Goal: Transaction & Acquisition: Purchase product/service

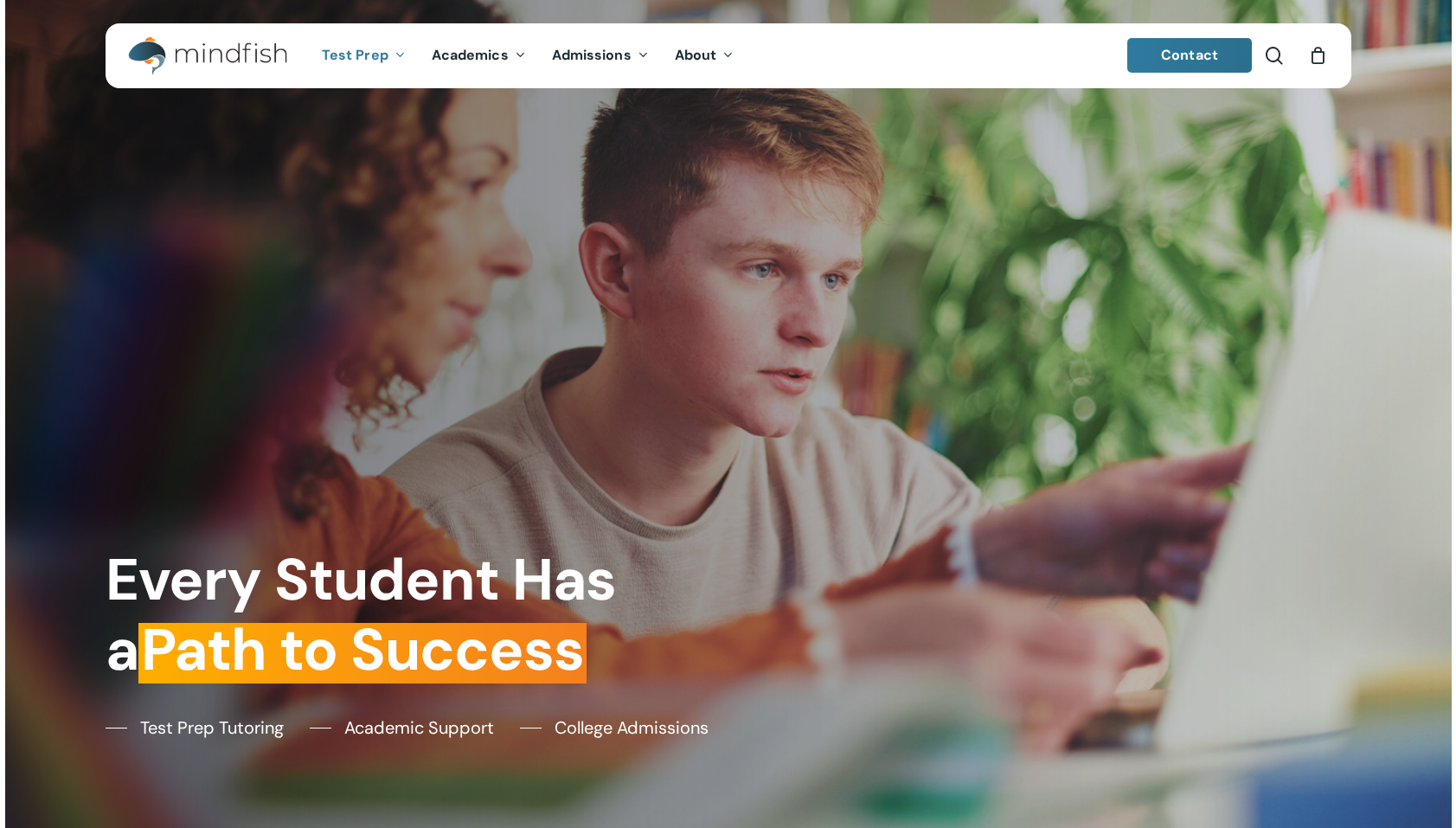
click at [350, 62] on span "Test Prep" at bounding box center [355, 55] width 67 height 18
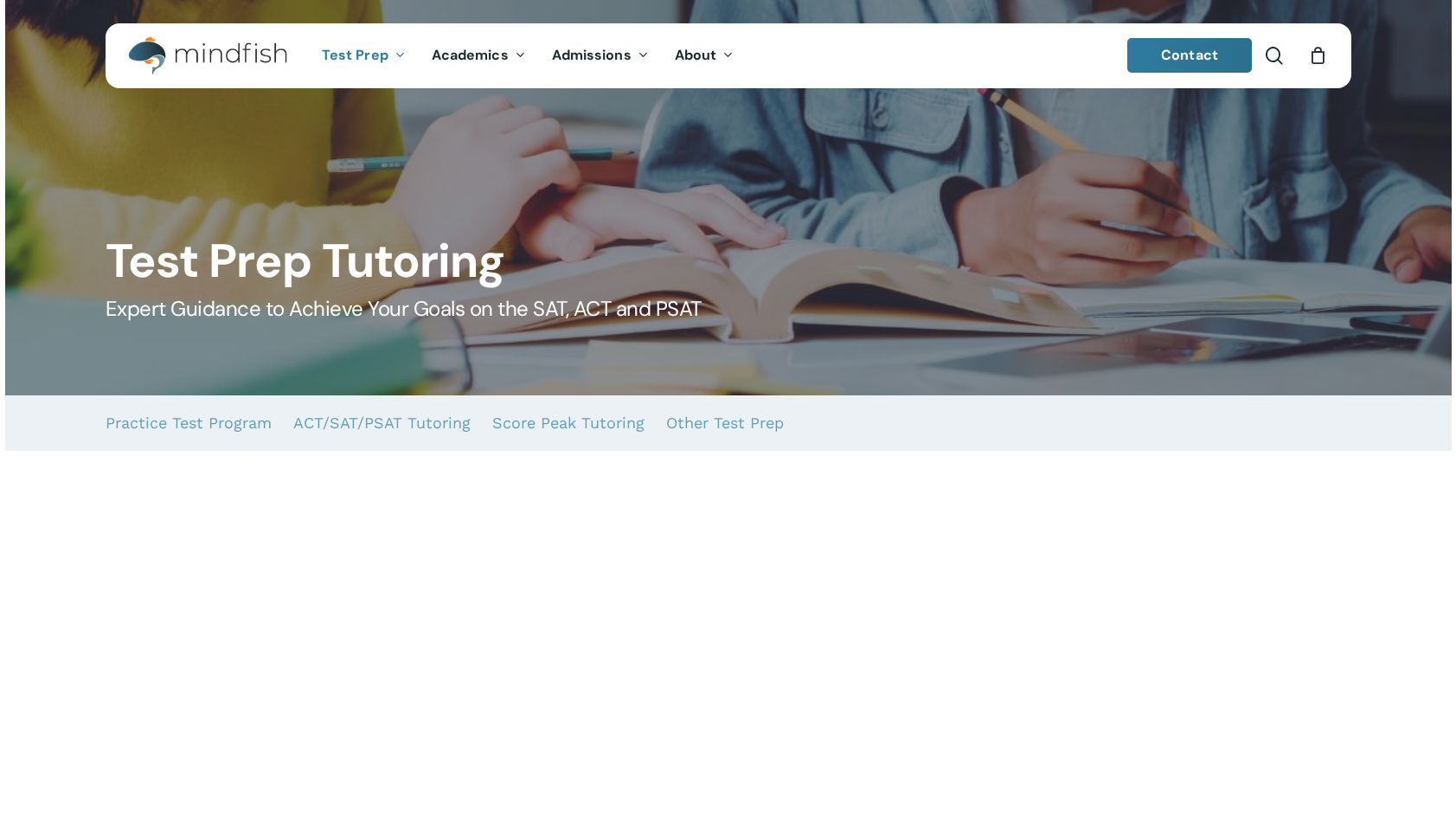
click at [563, 131] on div at bounding box center [728, 197] width 1446 height 395
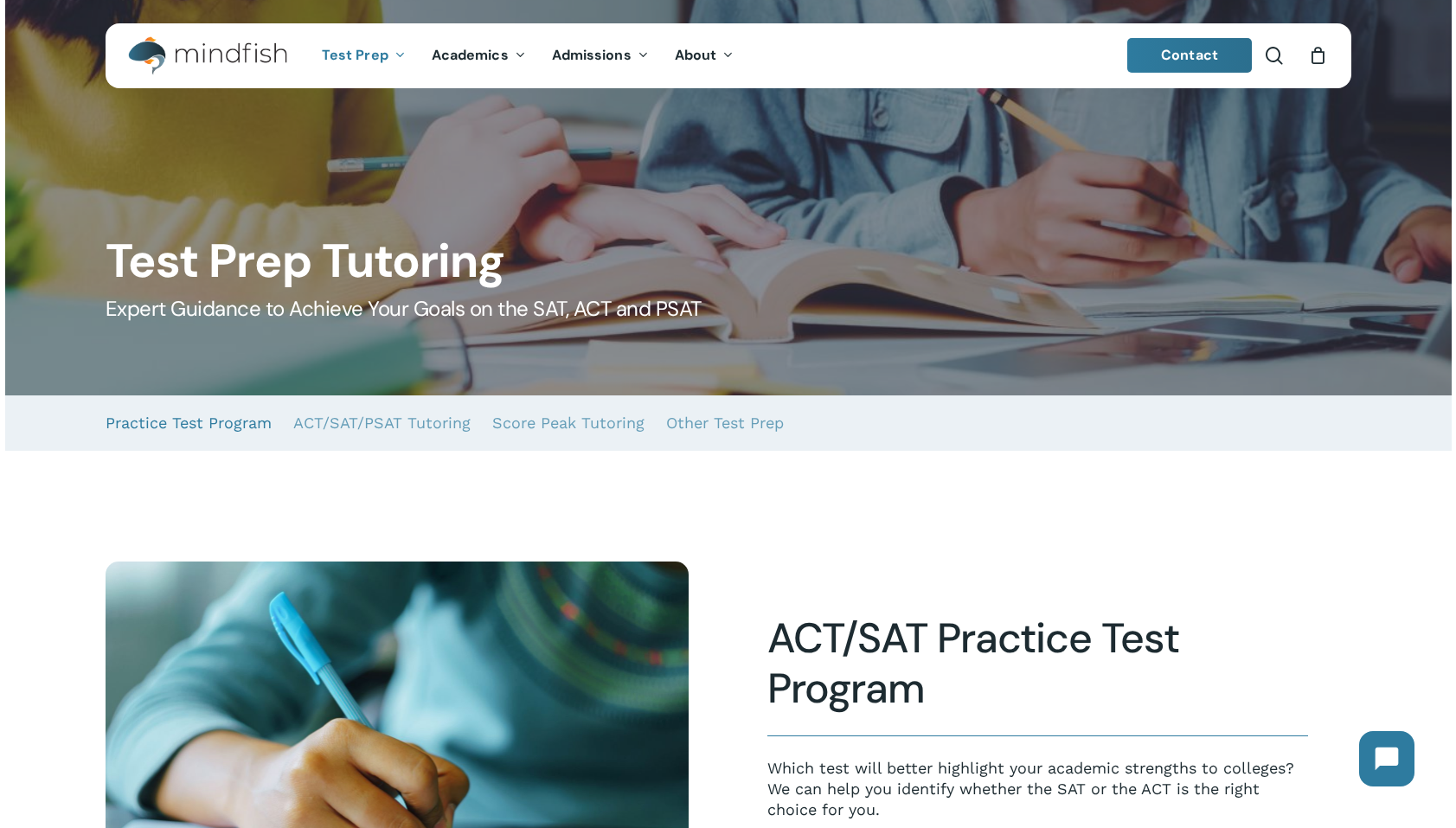
click at [171, 427] on link "Practice Test Program" at bounding box center [189, 422] width 166 height 55
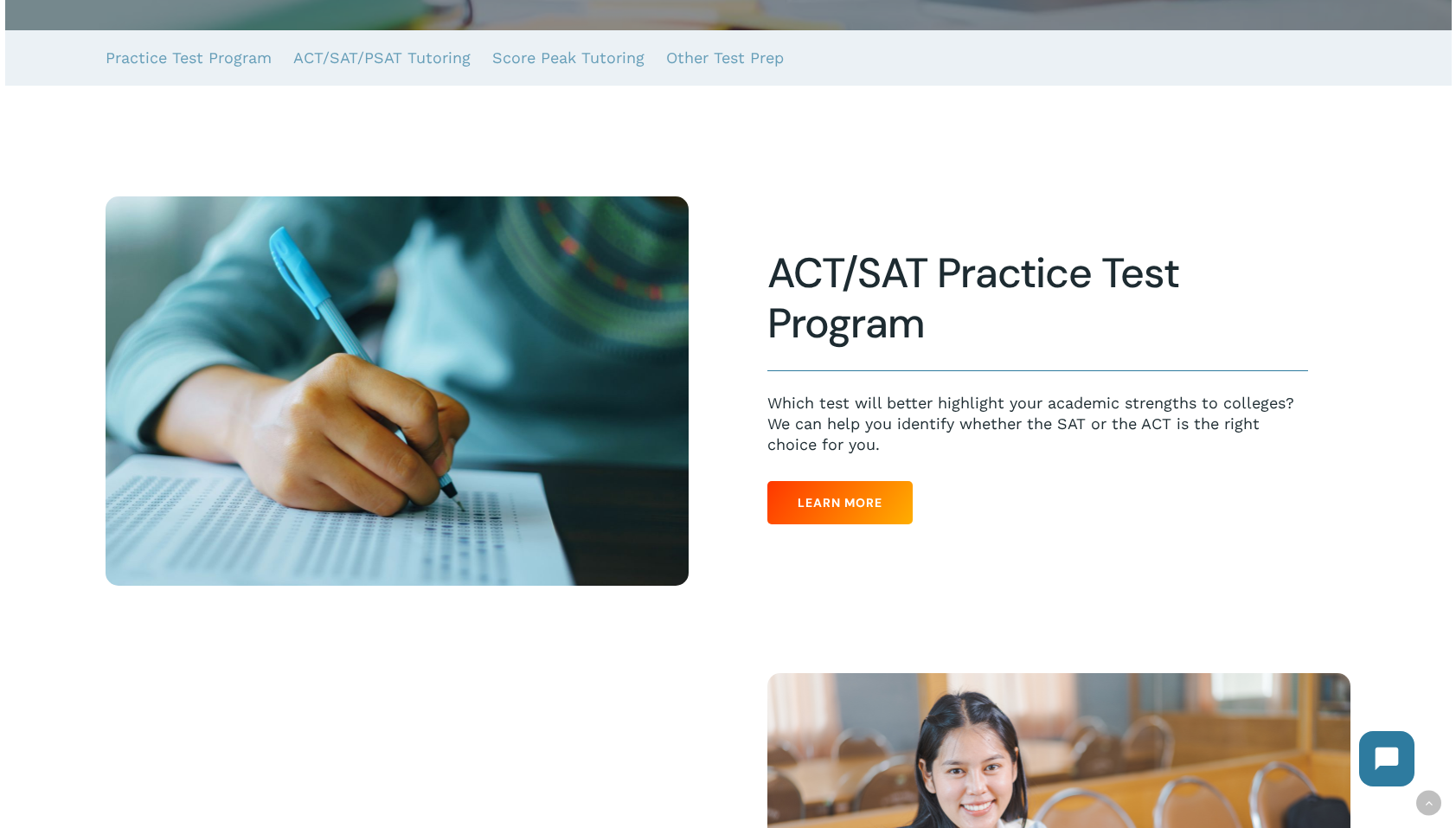
scroll to position [366, 0]
click at [830, 499] on span "Learn More" at bounding box center [840, 502] width 85 height 17
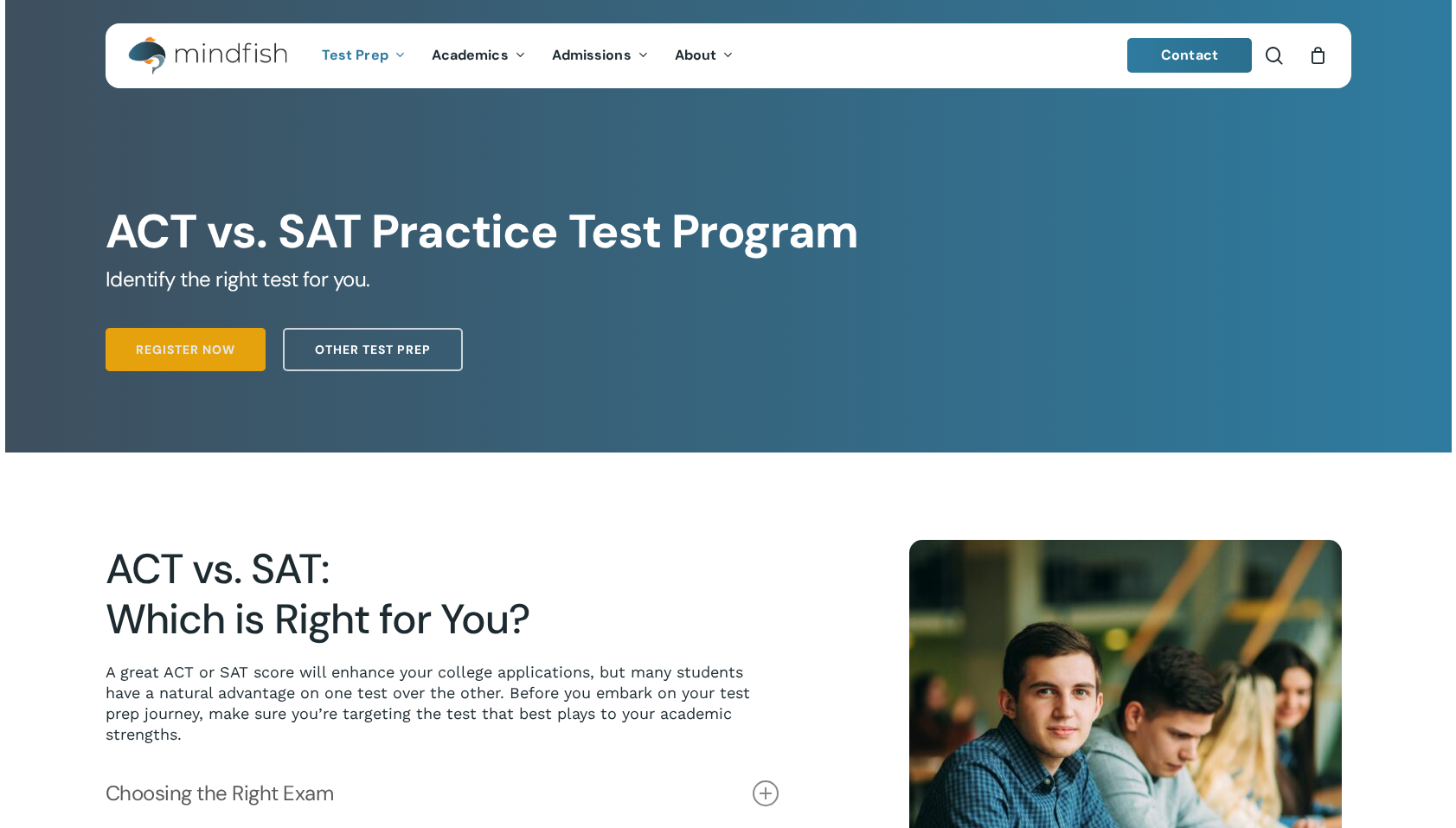
click at [201, 347] on span "Register Now" at bounding box center [185, 349] width 99 height 17
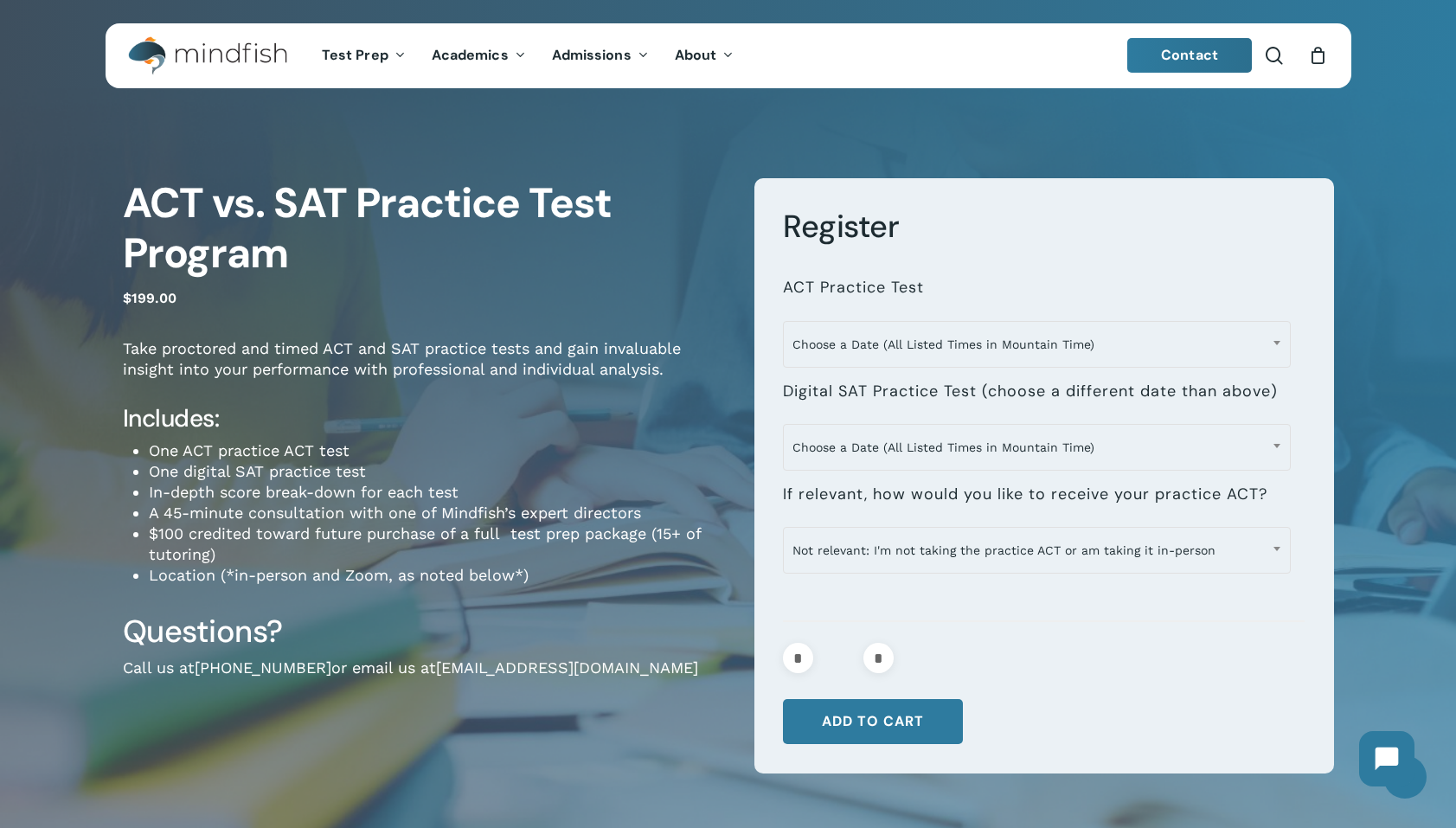
drag, startPoint x: 858, startPoint y: 711, endPoint x: 872, endPoint y: 696, distance: 20.5
click at [859, 710] on button "Add to cart" at bounding box center [872, 721] width 180 height 45
click at [1323, 54] on div "0" at bounding box center [1326, 51] width 19 height 19
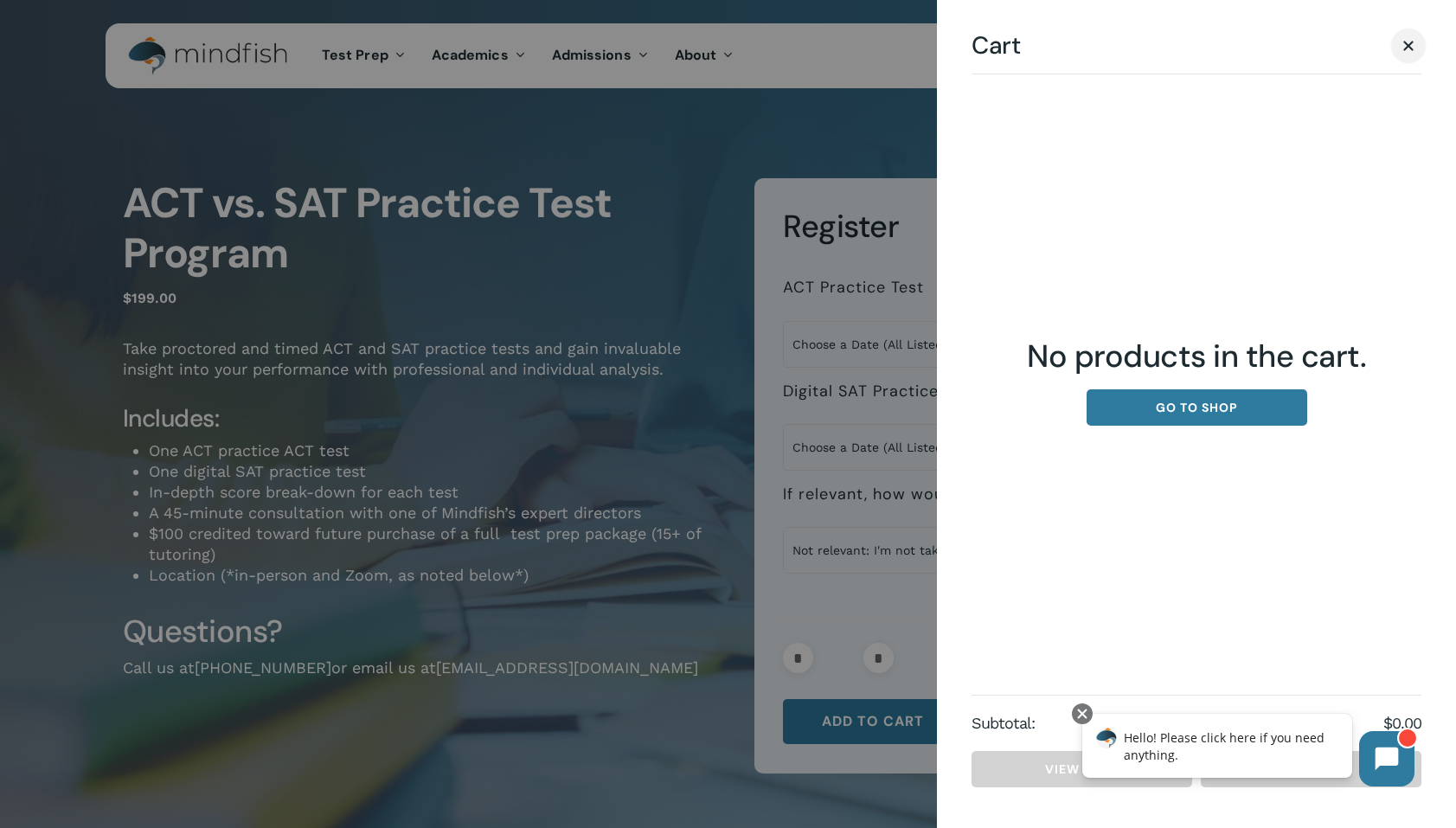
click at [1404, 48] on span "Cart" at bounding box center [1407, 45] width 10 height 10
